Goal: Find specific page/section: Find specific page/section

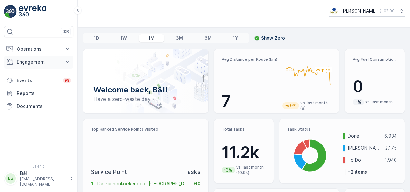
click at [49, 65] on button "Engagement" at bounding box center [39, 62] width 70 height 13
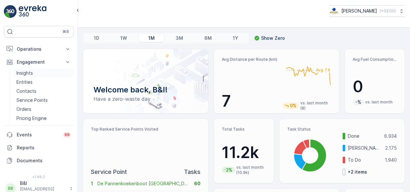
click at [38, 74] on link "Insights" at bounding box center [44, 72] width 60 height 9
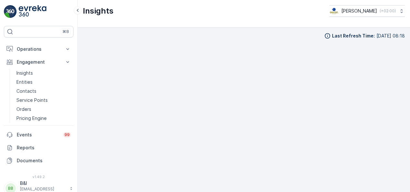
scroll to position [5, 0]
